Goal: Transaction & Acquisition: Obtain resource

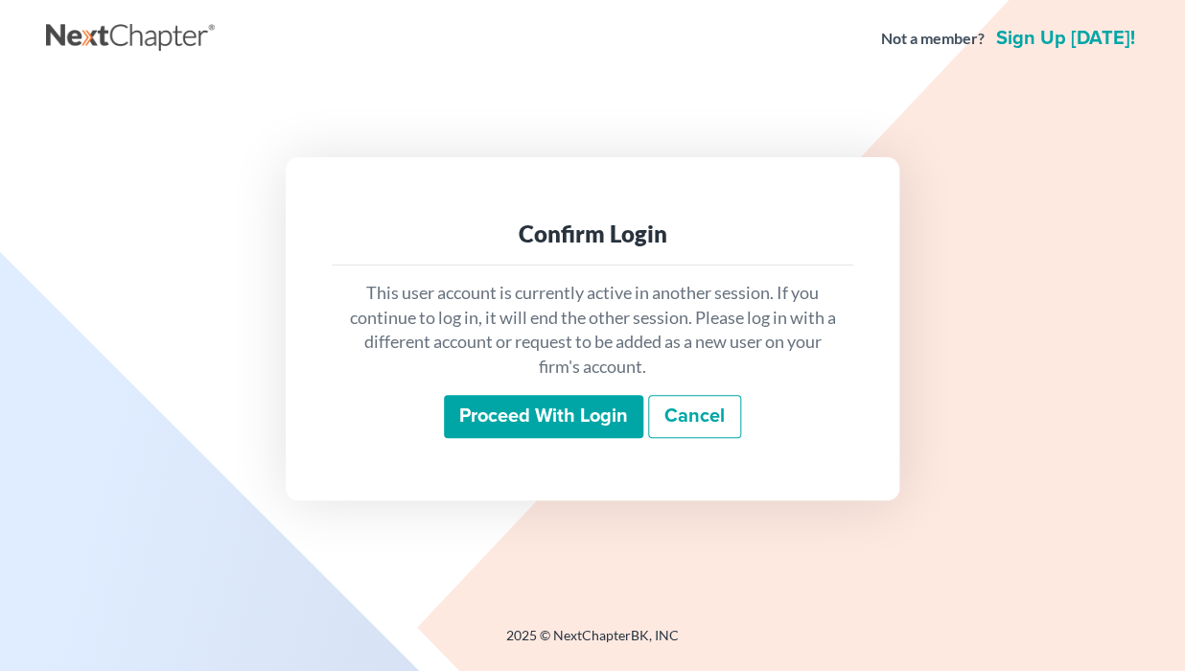
click at [569, 410] on input "Proceed with login" at bounding box center [543, 417] width 199 height 44
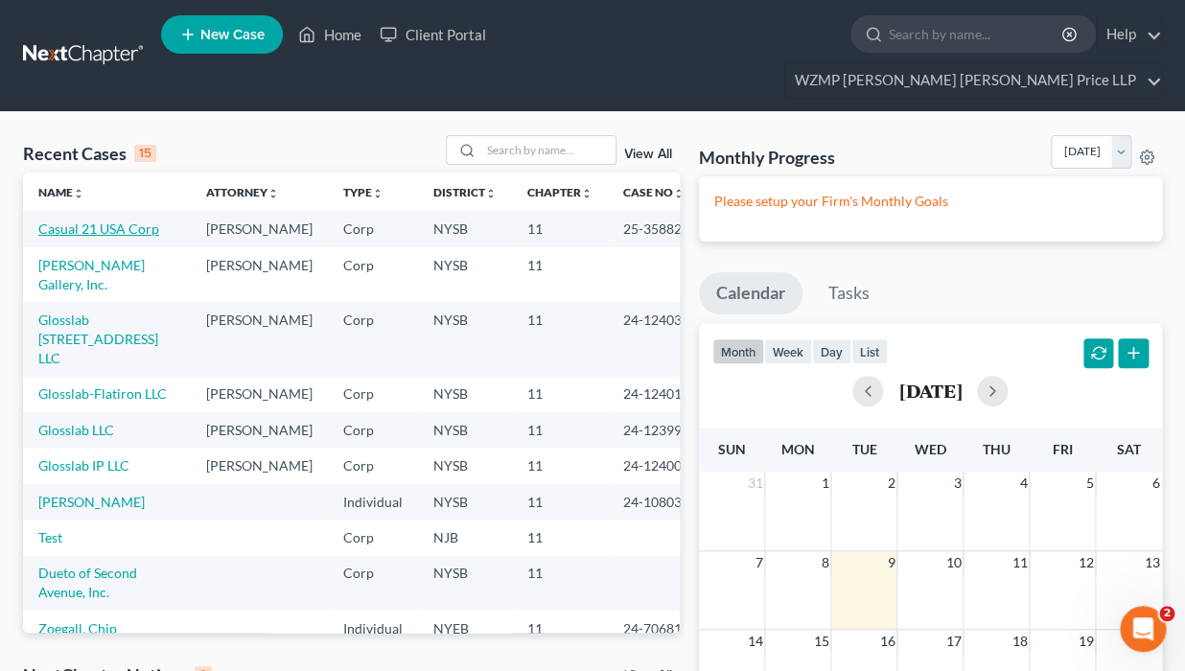
click at [118, 221] on link "Casual 21 USA Corp" at bounding box center [98, 229] width 121 height 16
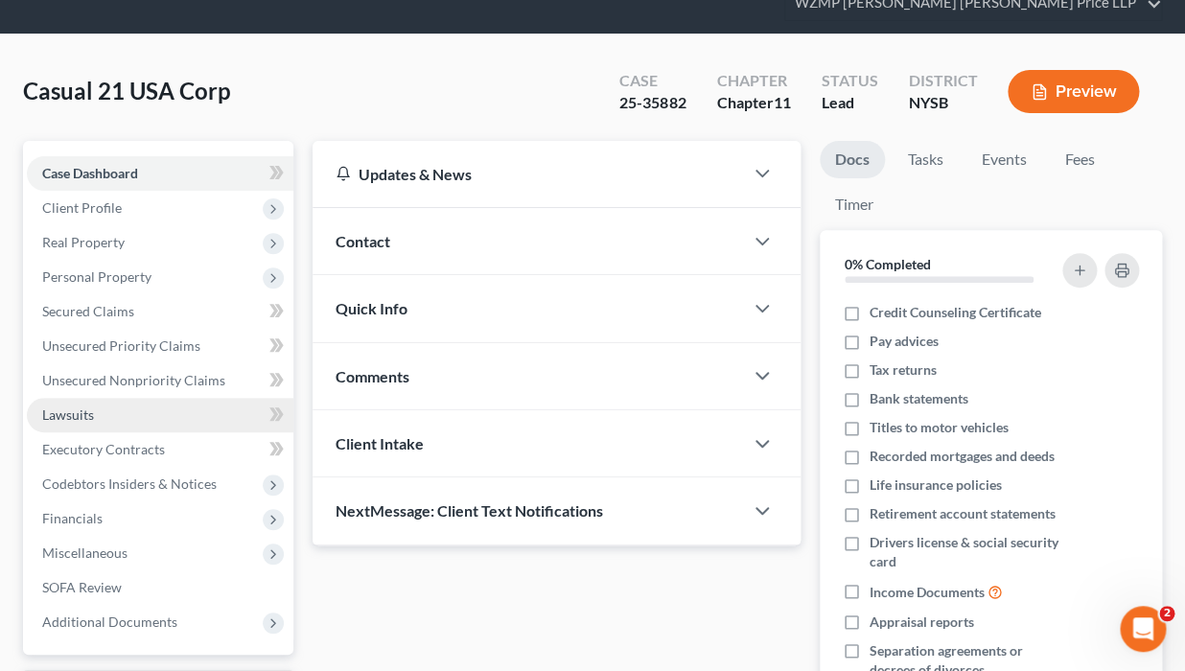
scroll to position [290, 0]
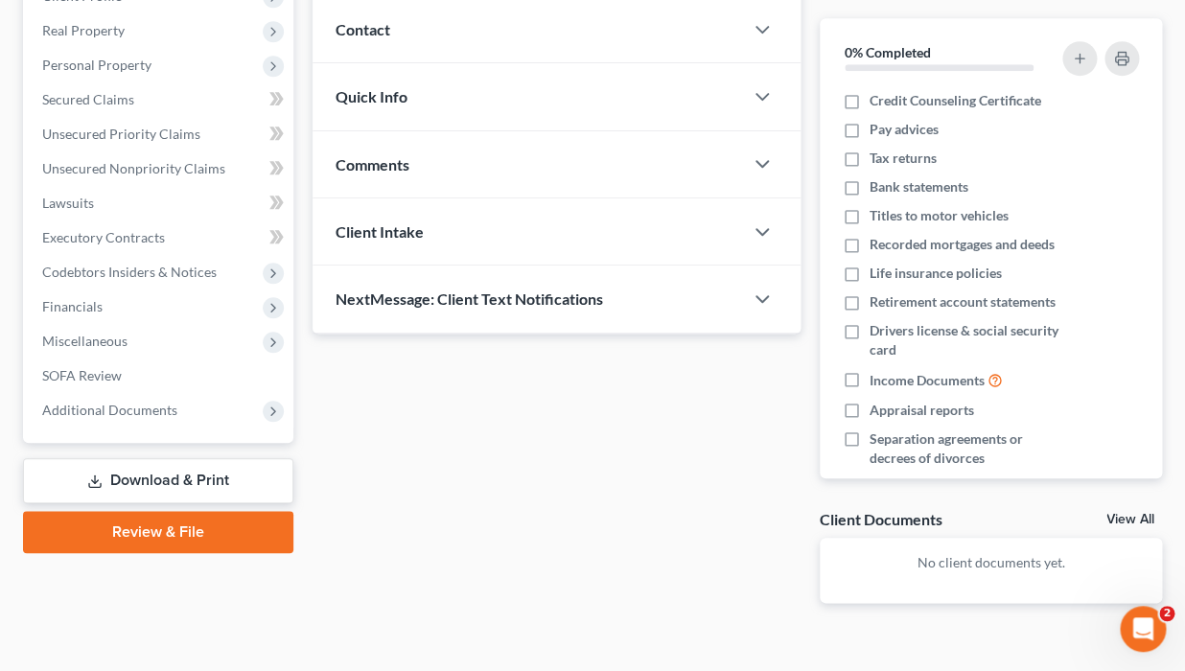
click at [171, 458] on link "Download & Print" at bounding box center [158, 480] width 270 height 45
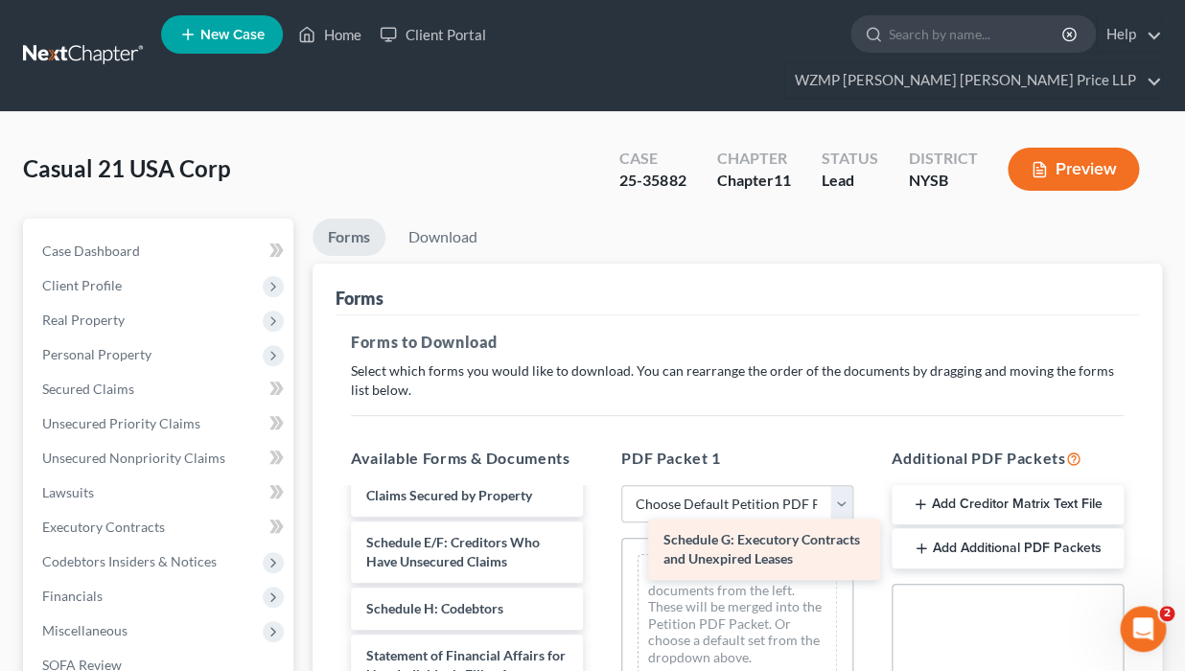
scroll to position [318, 0]
drag, startPoint x: 435, startPoint y: 572, endPoint x: 760, endPoint y: 548, distance: 325.0
click at [598, 548] on div "Schedule G: Executory Contracts and Unexpired Leases Voluntary Petition for Non…" at bounding box center [467, 590] width 263 height 836
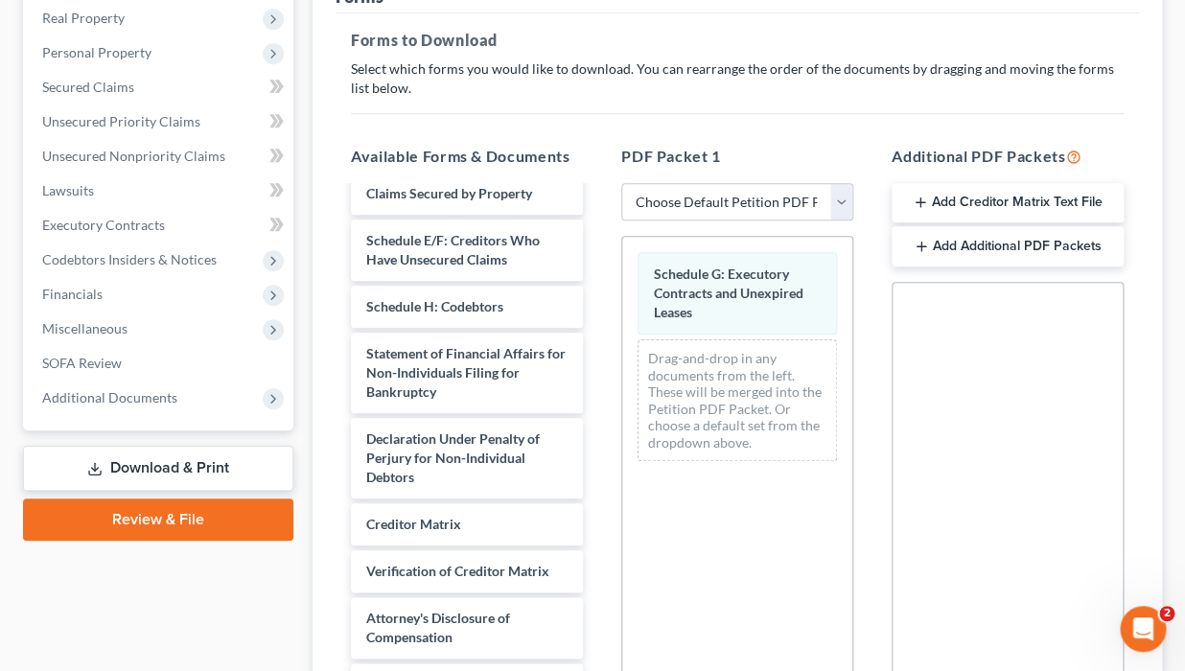
scroll to position [531, 0]
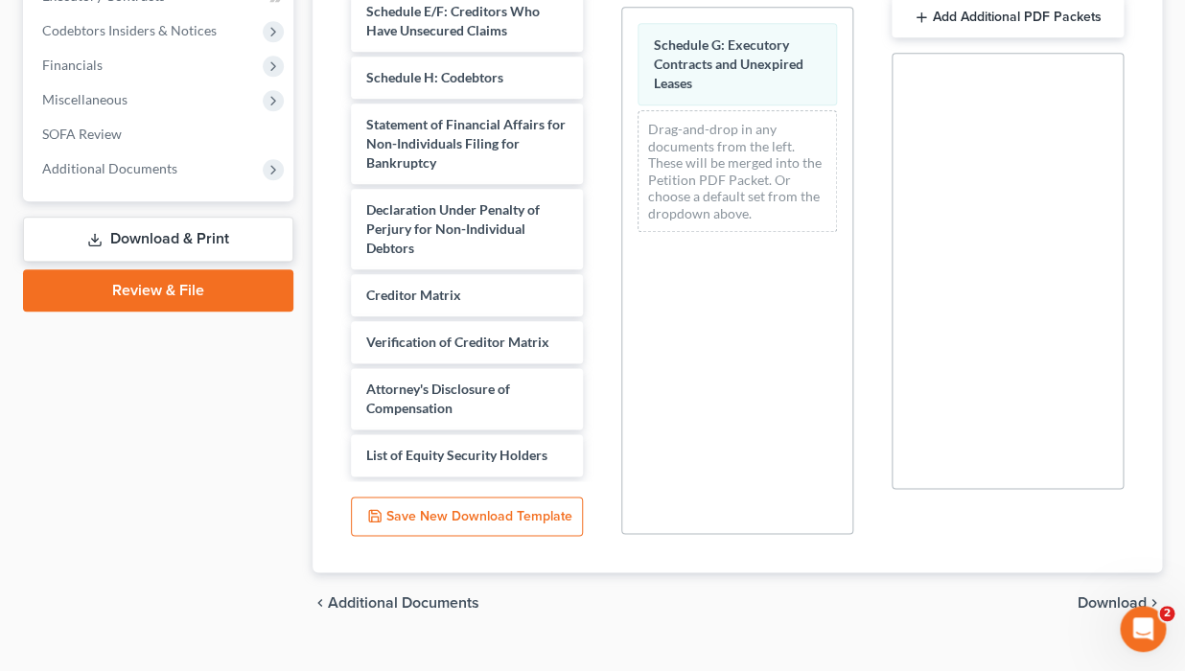
click at [1106, 596] on span "Download" at bounding box center [1112, 603] width 69 height 15
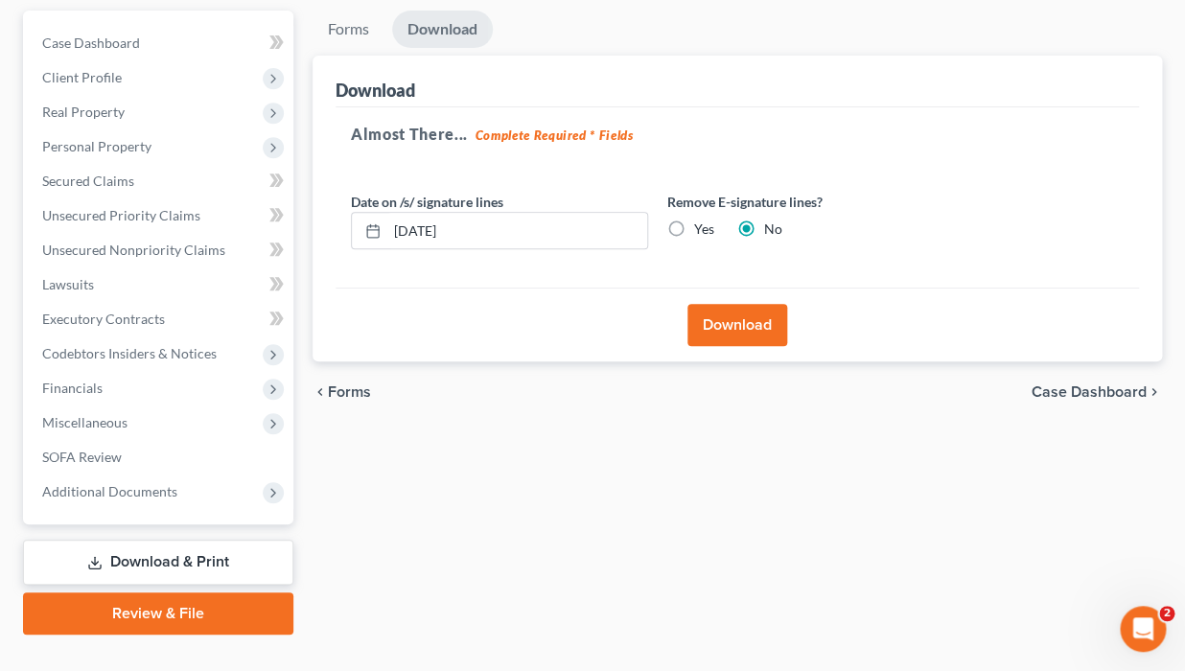
click at [748, 304] on button "Download" at bounding box center [738, 325] width 100 height 42
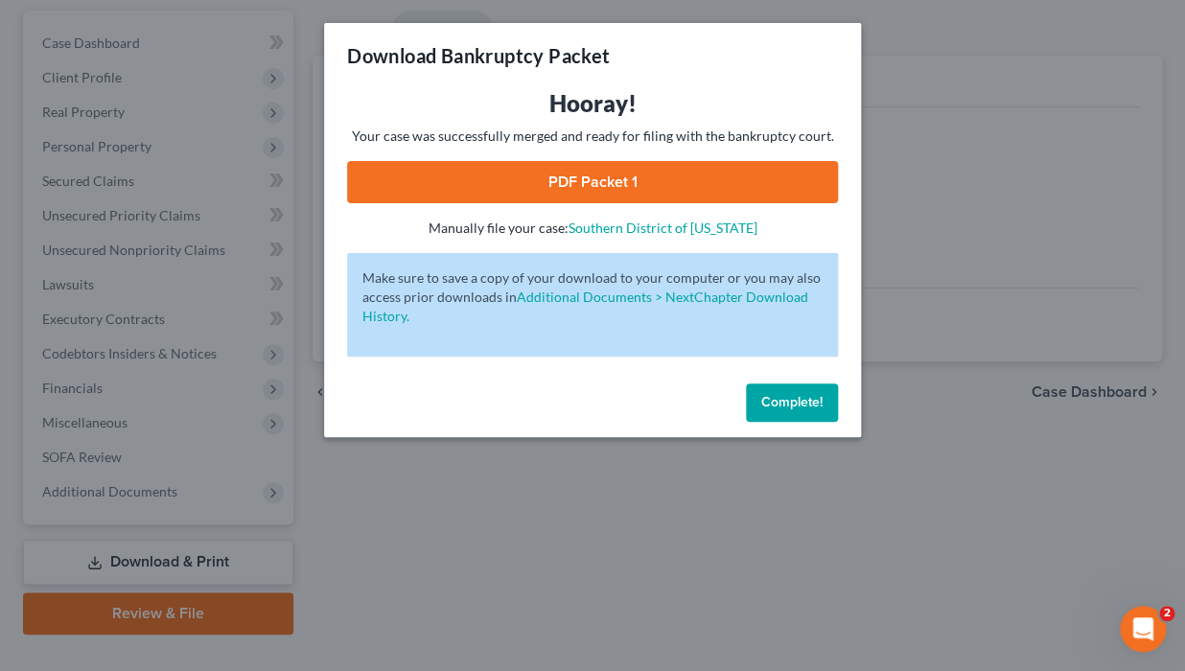
click at [628, 186] on link "PDF Packet 1" at bounding box center [592, 182] width 491 height 42
